Goal: Transaction & Acquisition: Purchase product/service

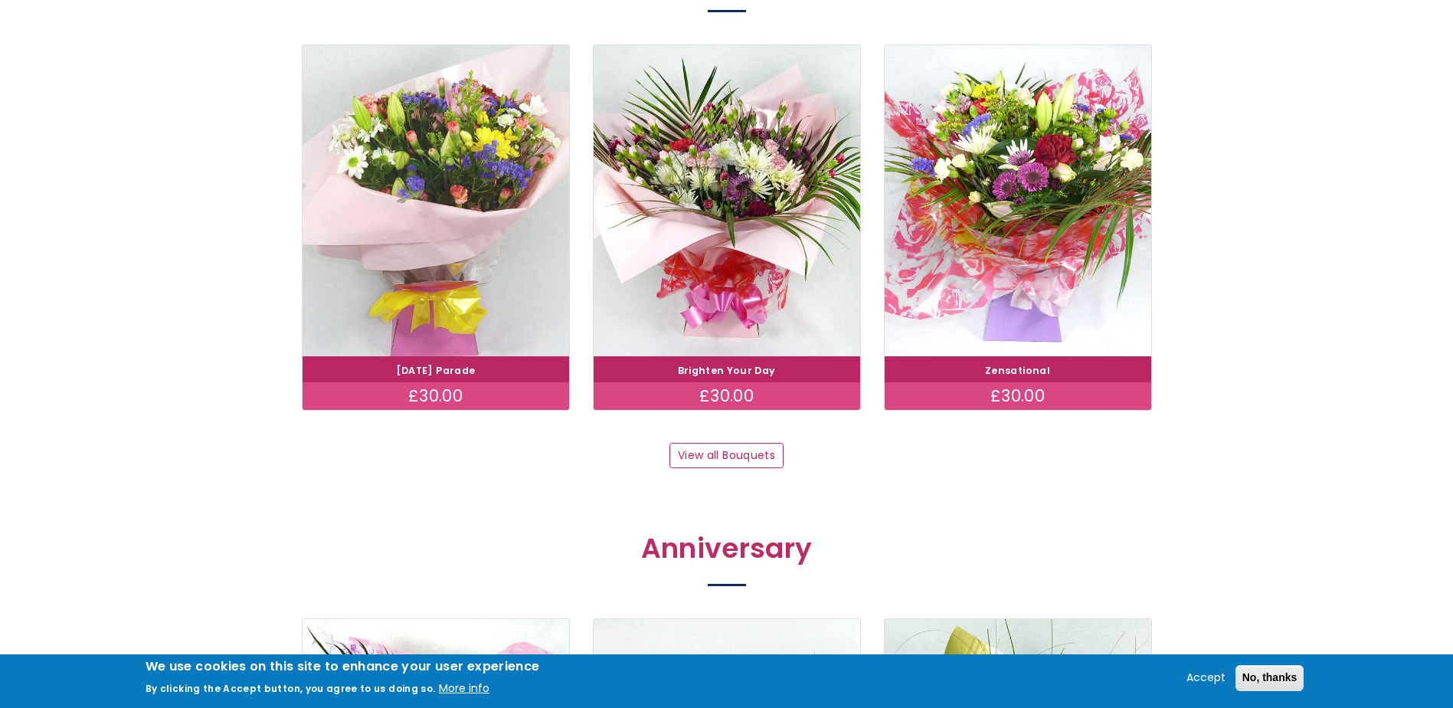
scroll to position [1379, 0]
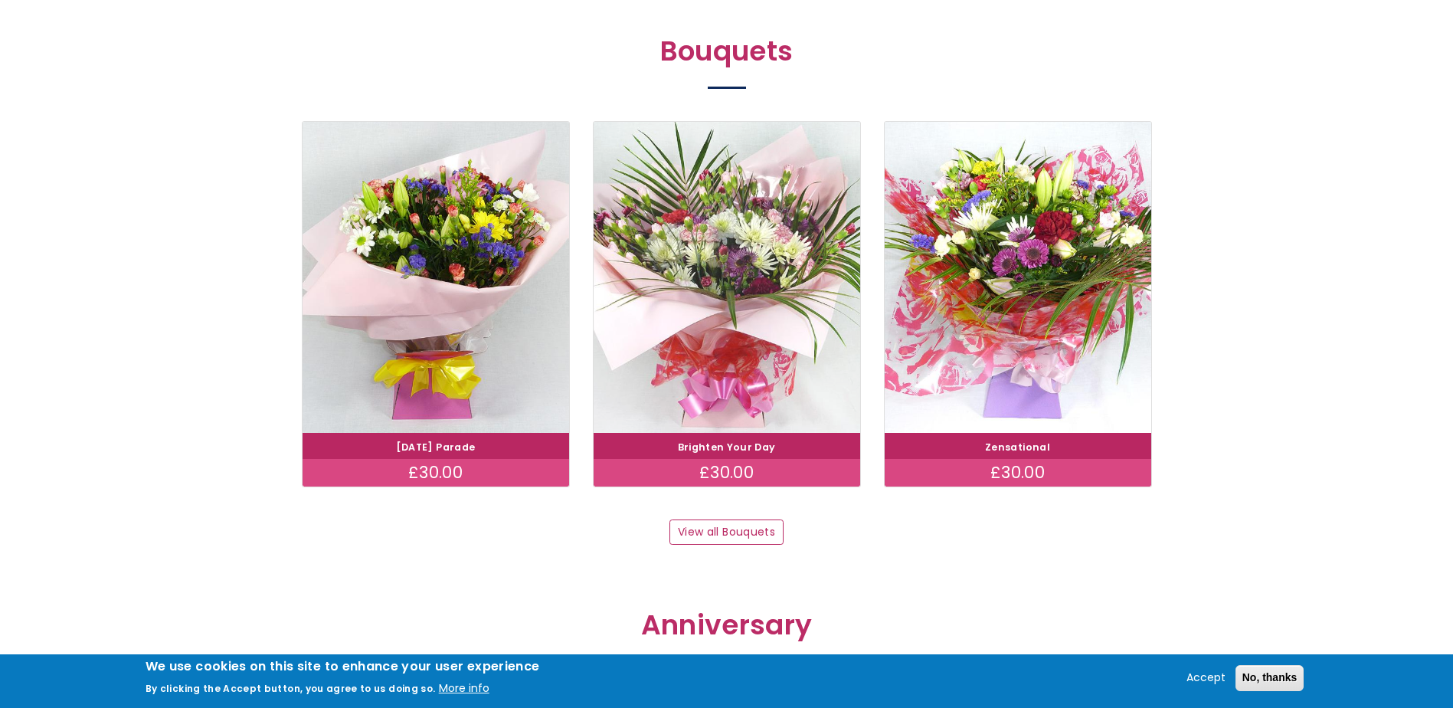
click at [681, 402] on img at bounding box center [726, 277] width 299 height 347
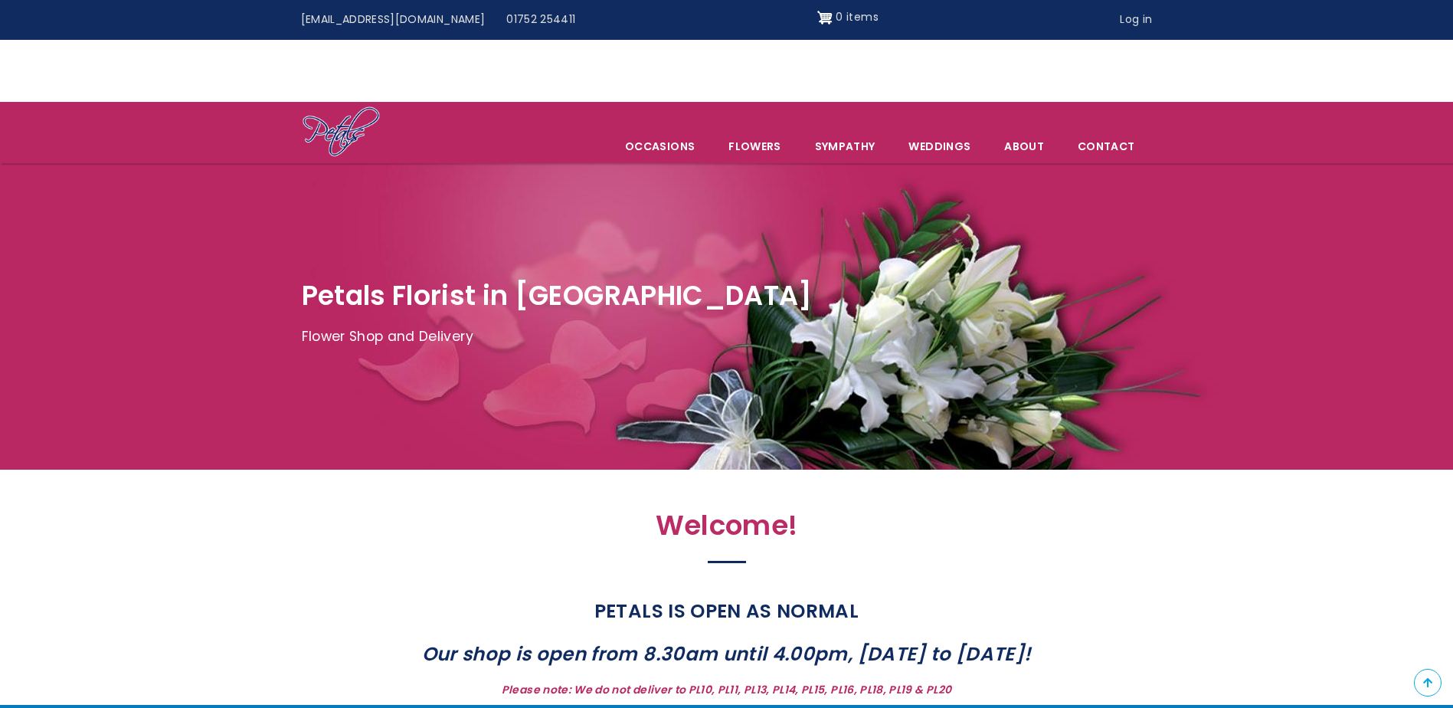
scroll to position [1379, 0]
